Goal: Information Seeking & Learning: Learn about a topic

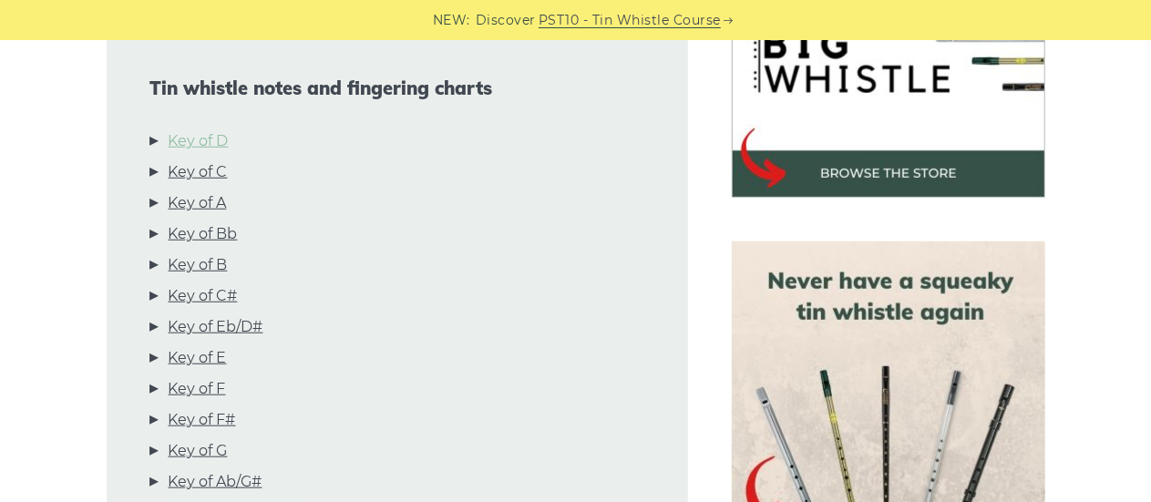
click at [199, 145] on link "Key of D" at bounding box center [199, 141] width 60 height 24
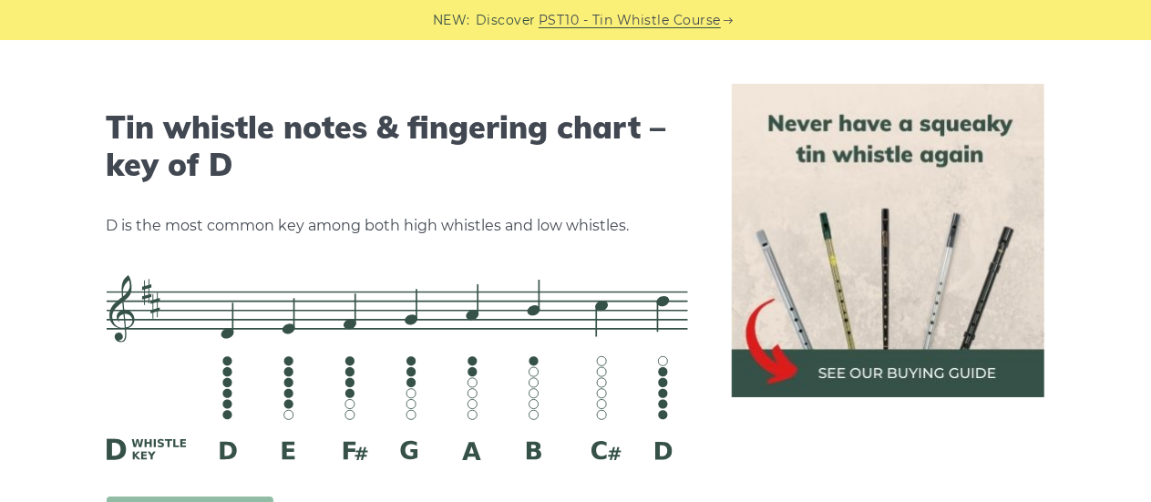
scroll to position [2839, 0]
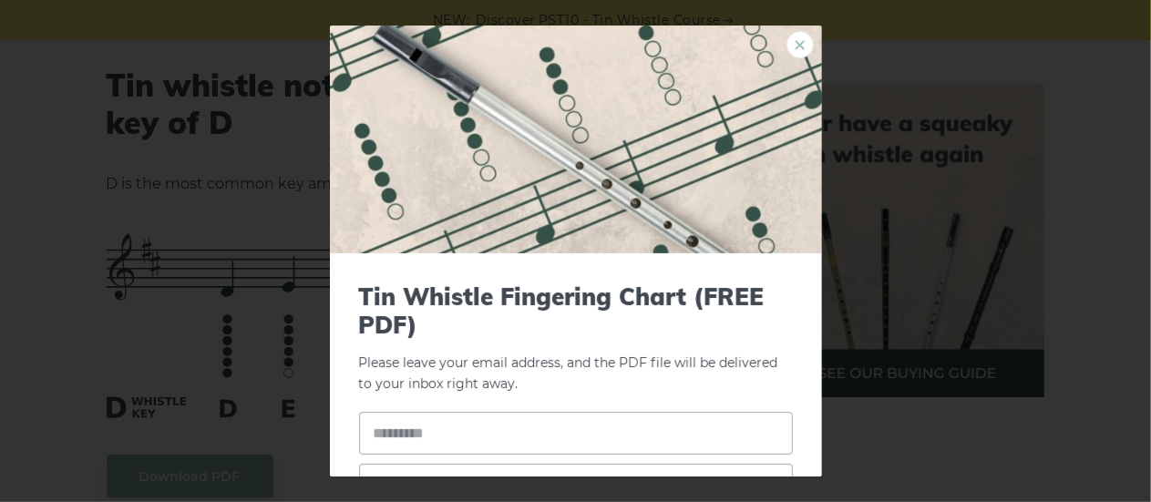
click at [786, 43] on link "×" at bounding box center [799, 44] width 27 height 27
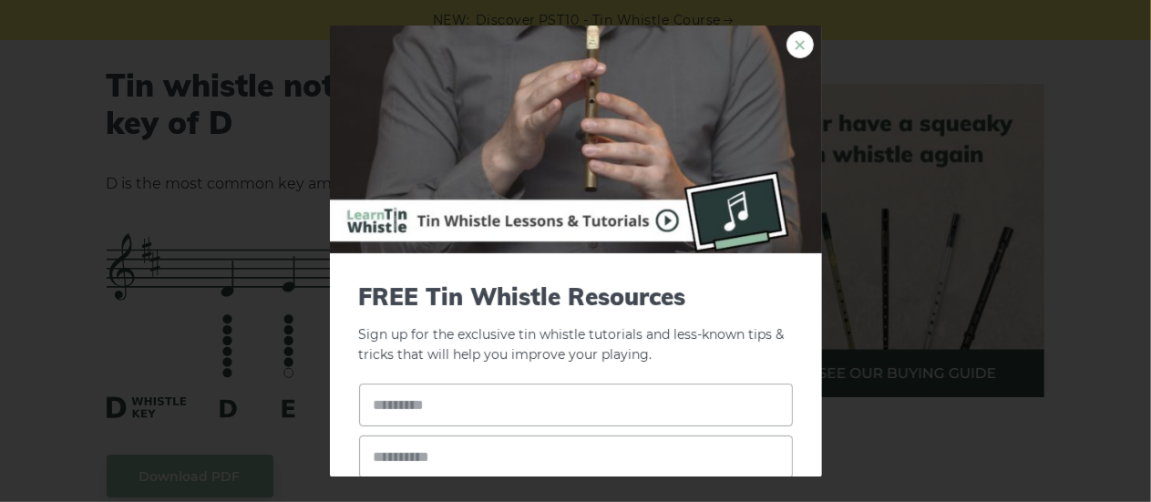
click at [786, 45] on link "×" at bounding box center [799, 44] width 27 height 27
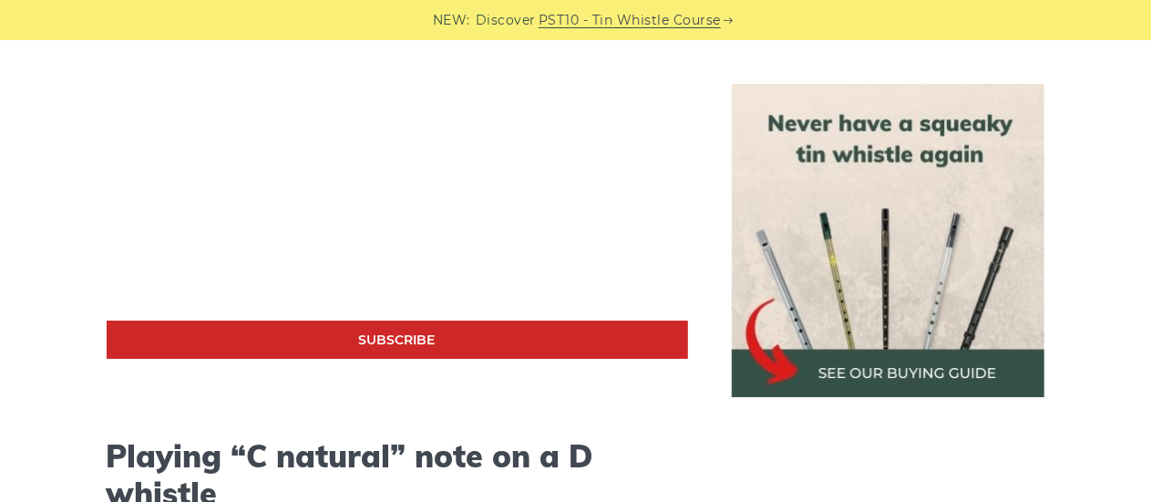
scroll to position [3477, 0]
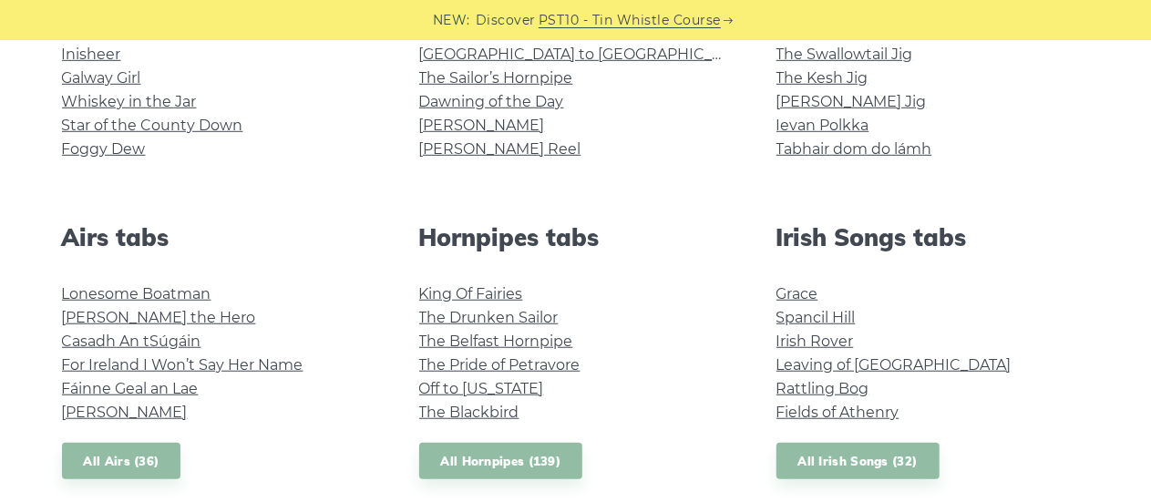
scroll to position [564, 0]
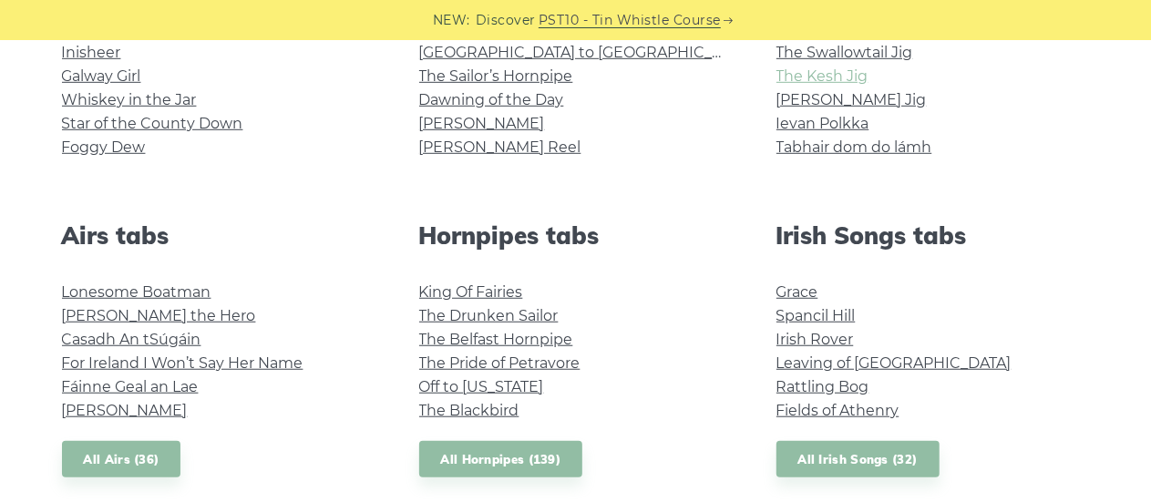
click at [831, 71] on link "The Kesh Jig" at bounding box center [822, 75] width 92 height 17
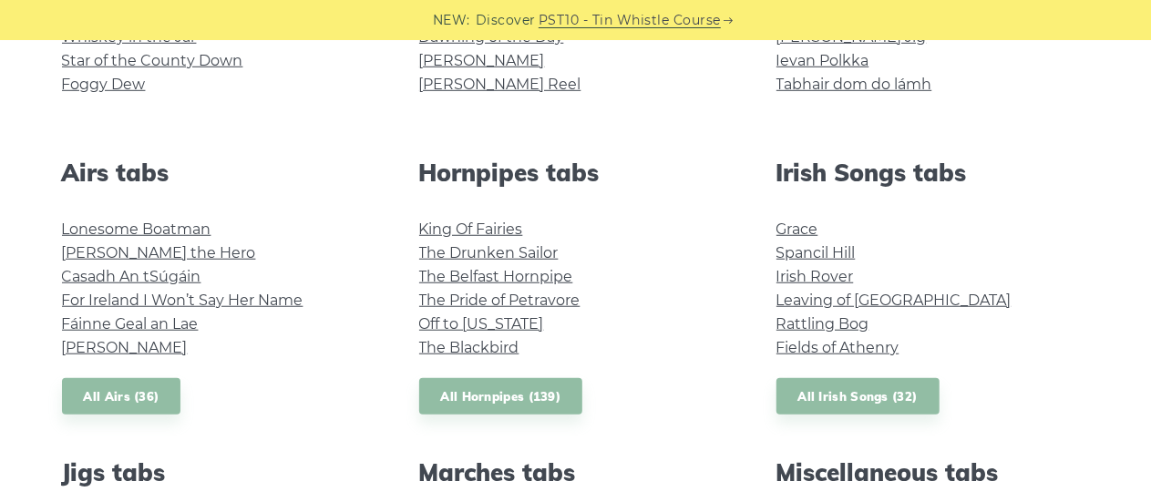
scroll to position [655, 0]
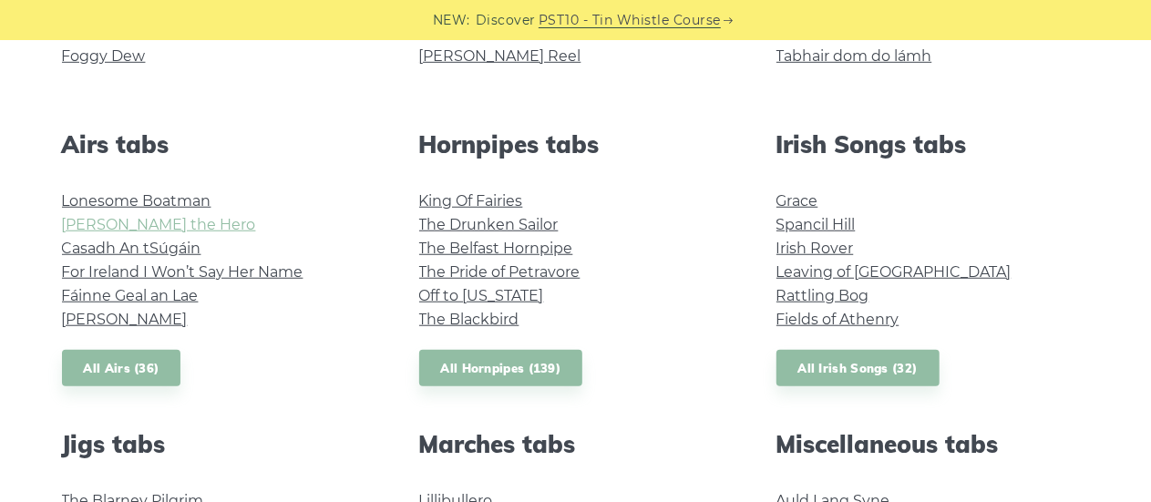
click at [158, 228] on link "[PERSON_NAME] the Hero" at bounding box center [159, 224] width 194 height 17
click at [833, 292] on link "Rattling Bog" at bounding box center [822, 295] width 93 height 17
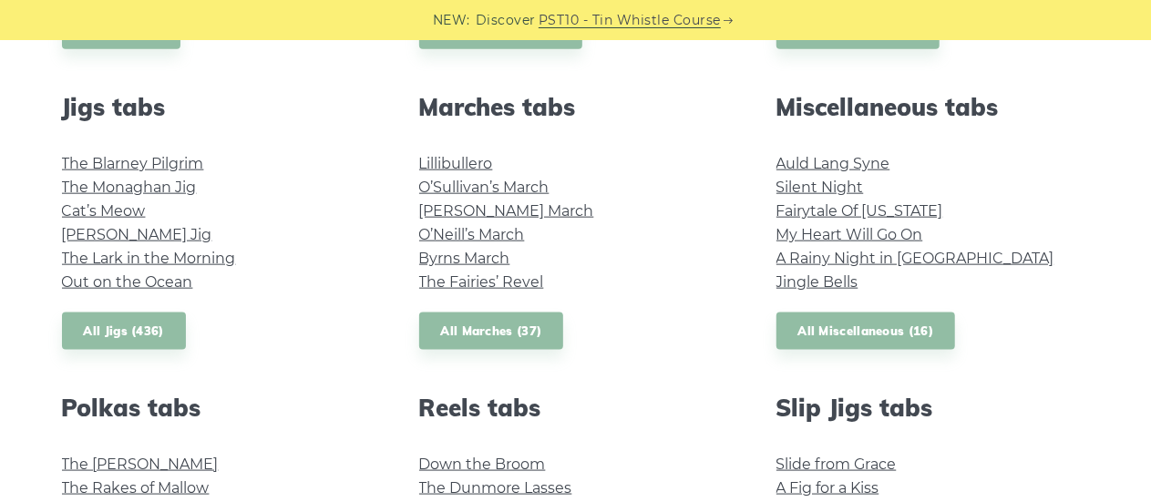
scroll to position [1020, 0]
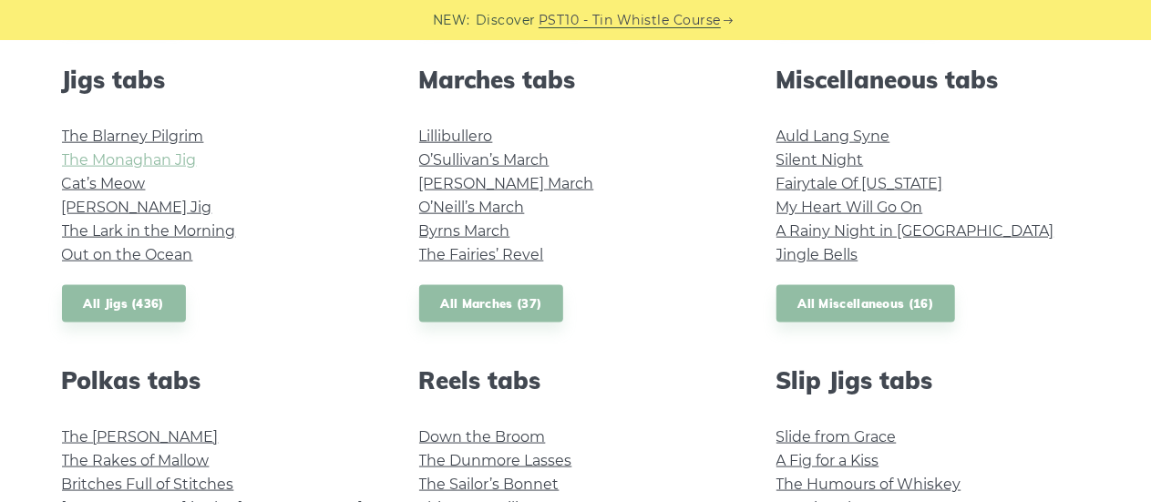
click at [162, 163] on link "The Monaghan Jig" at bounding box center [129, 159] width 135 height 17
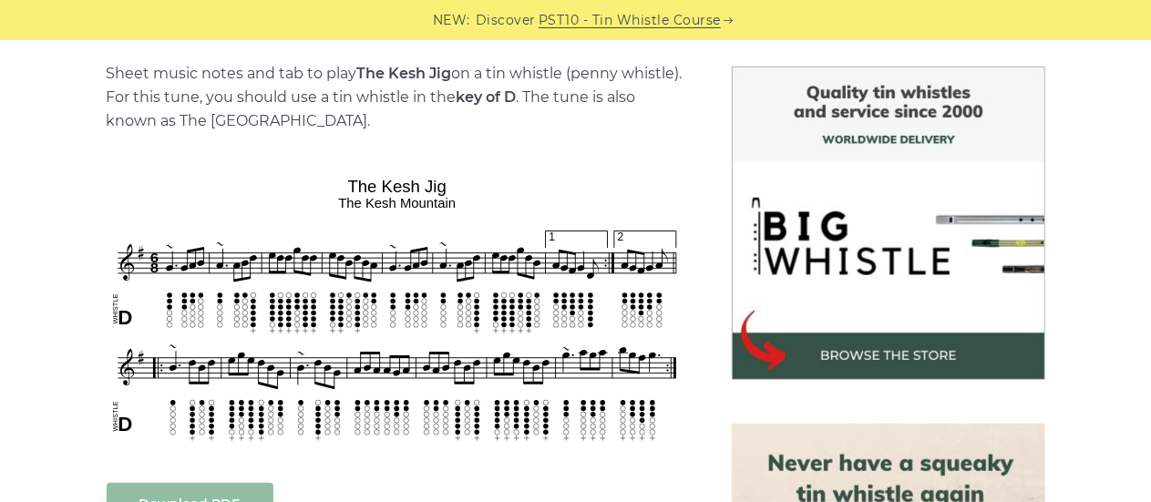
scroll to position [547, 0]
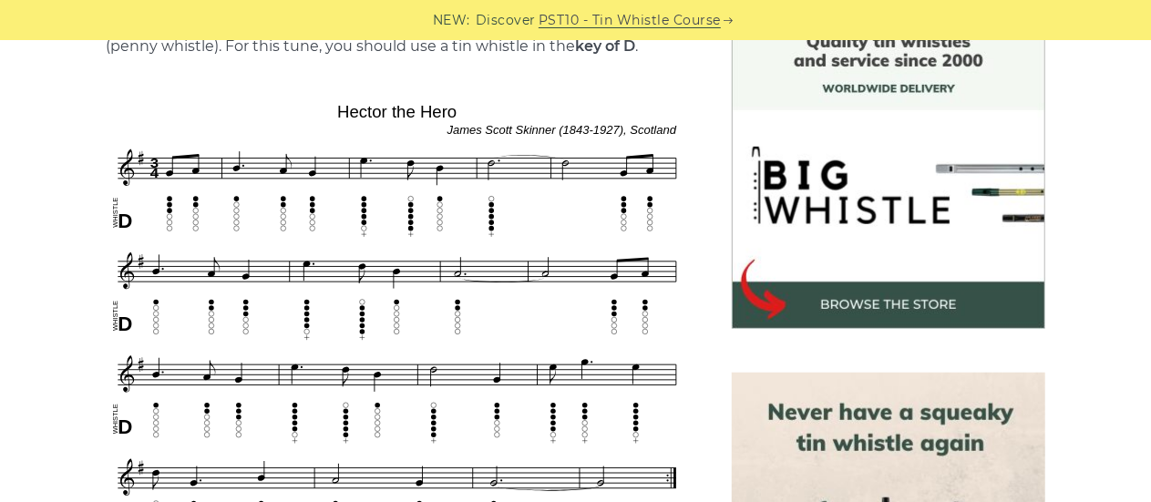
scroll to position [547, 0]
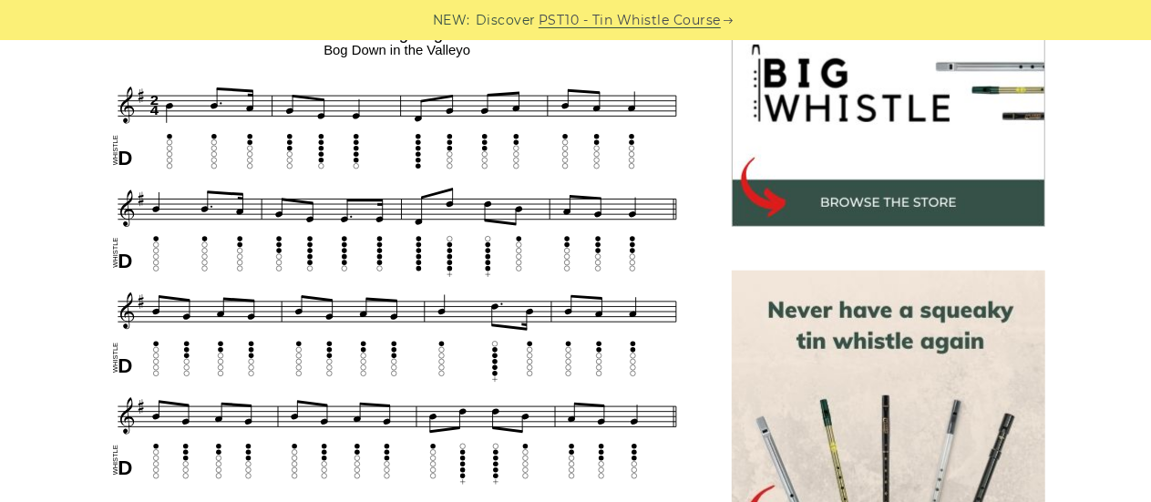
scroll to position [638, 0]
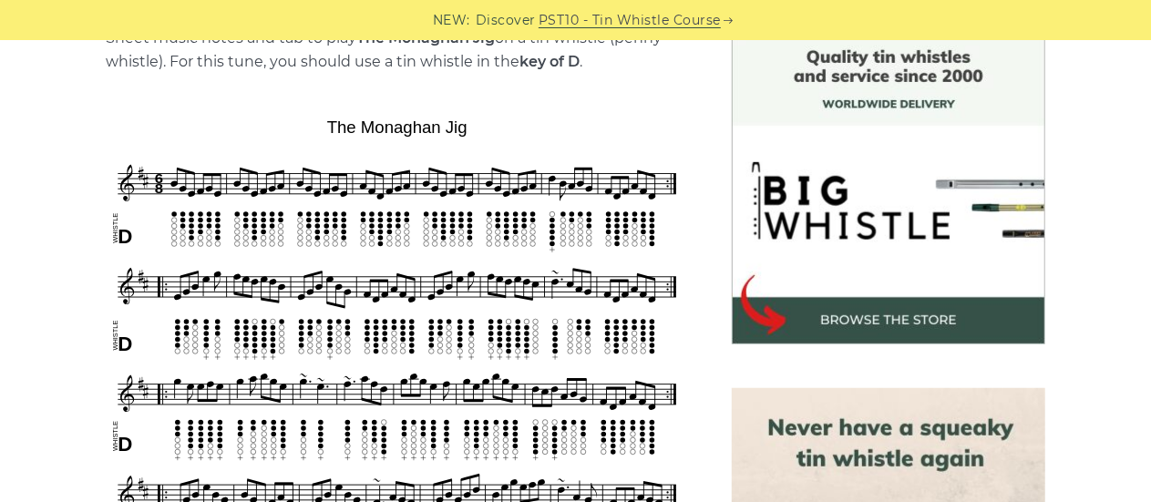
scroll to position [547, 0]
